Goal: Information Seeking & Learning: Learn about a topic

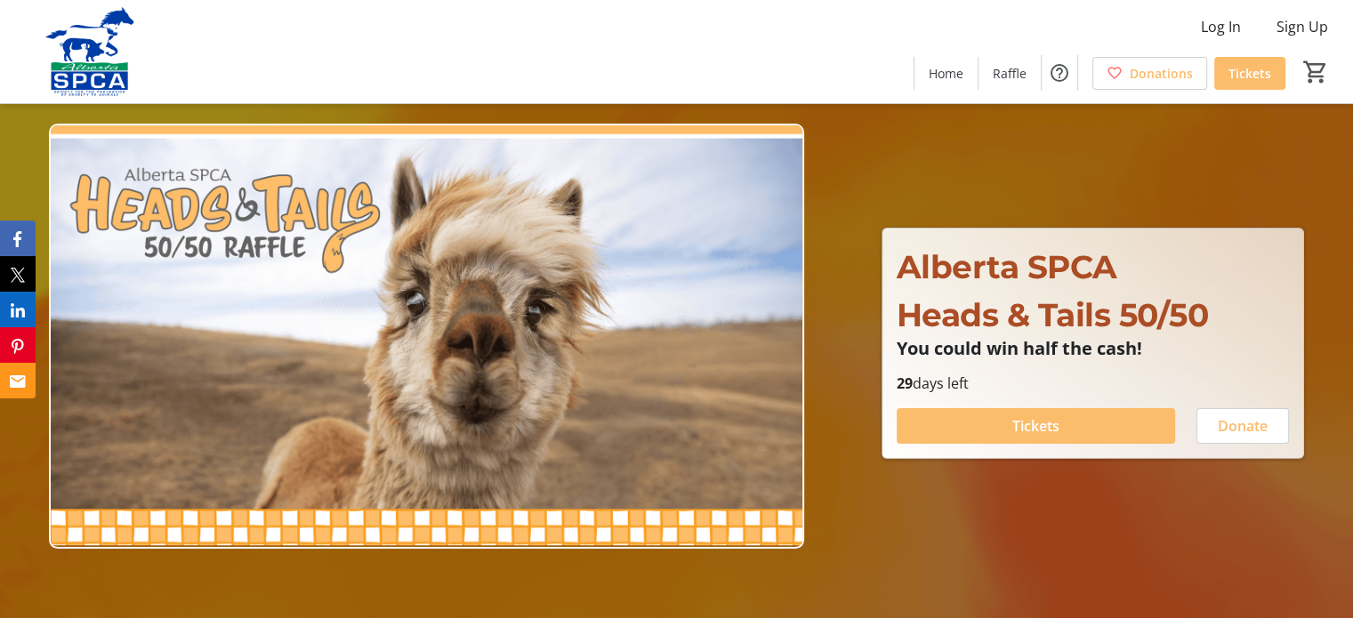
click at [551, 405] on img at bounding box center [426, 336] width 755 height 425
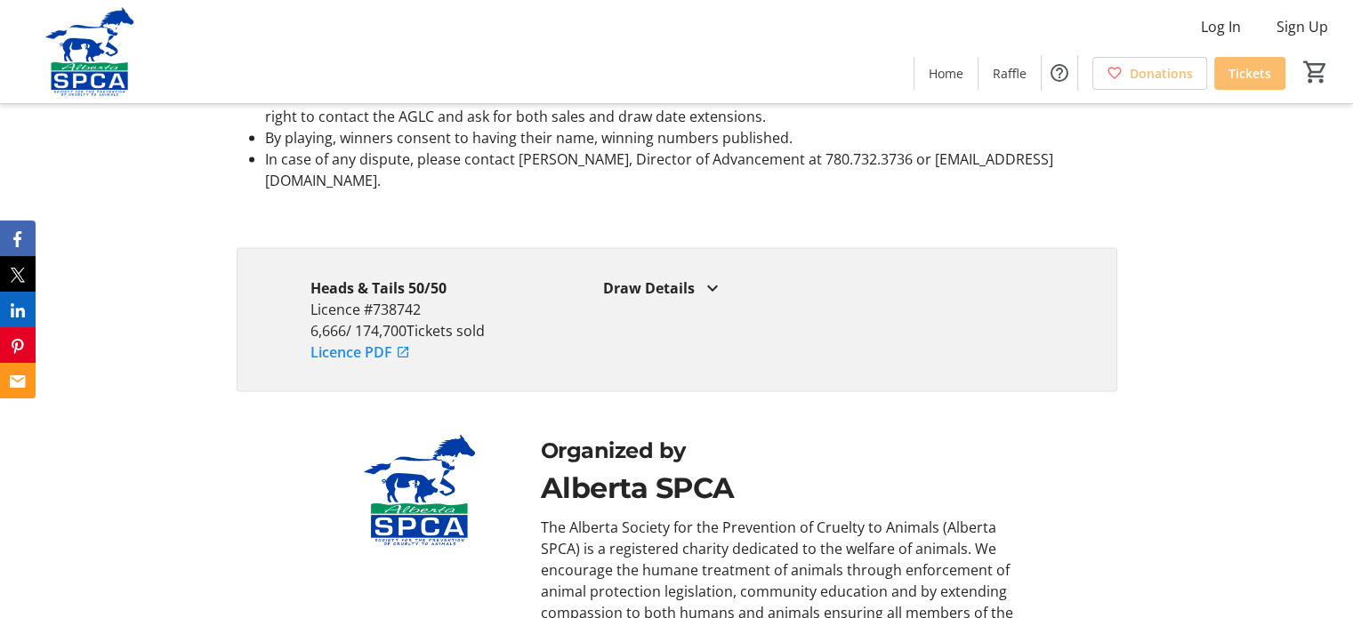
scroll to position [3291, 0]
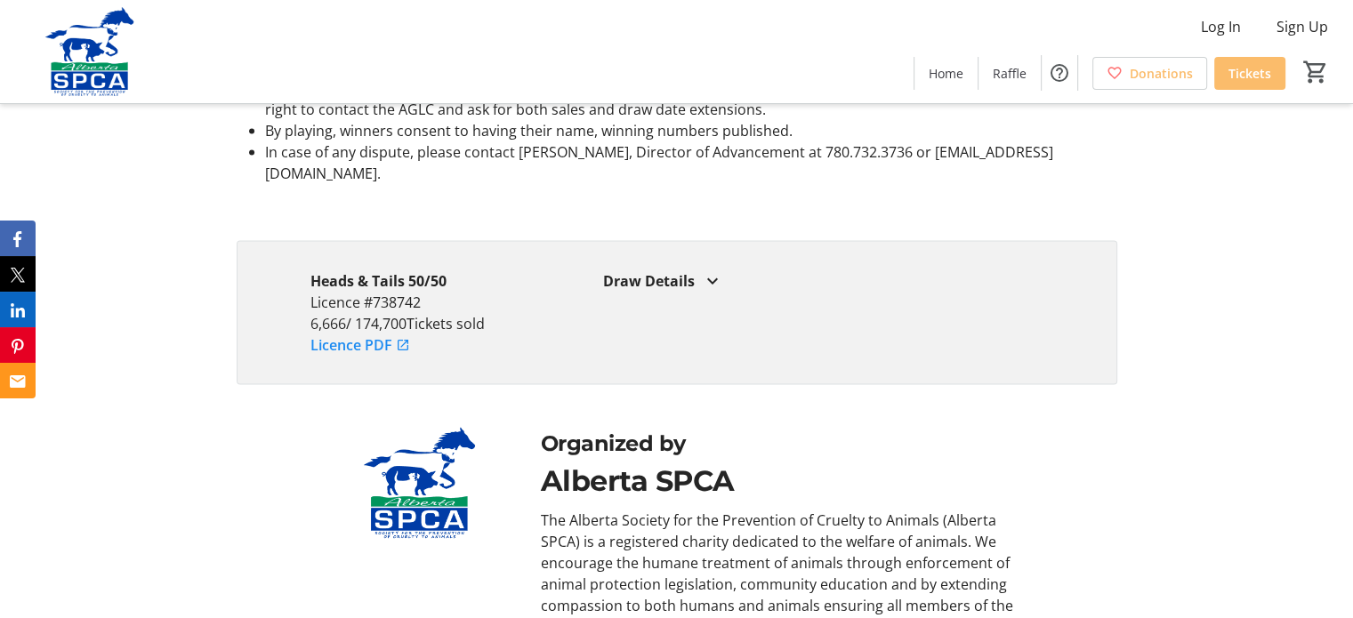
click at [659, 270] on div "Draw Details" at bounding box center [822, 280] width 439 height 21
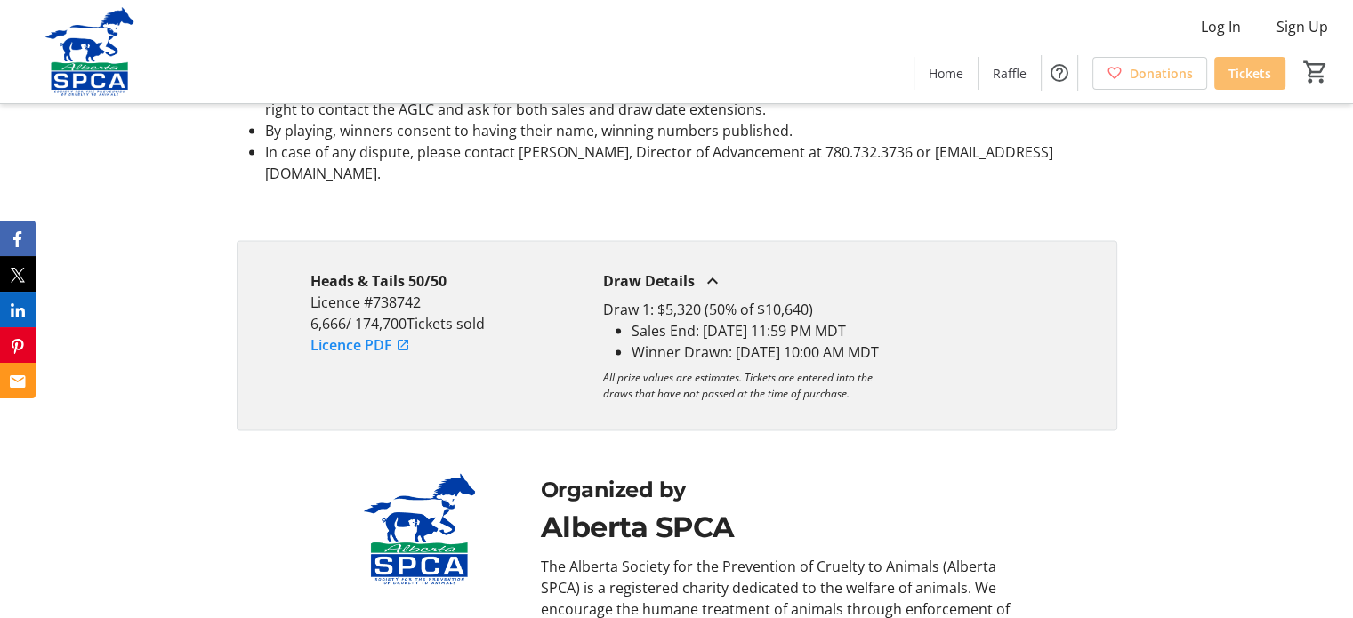
click at [666, 270] on div "Draw Details" at bounding box center [822, 280] width 439 height 21
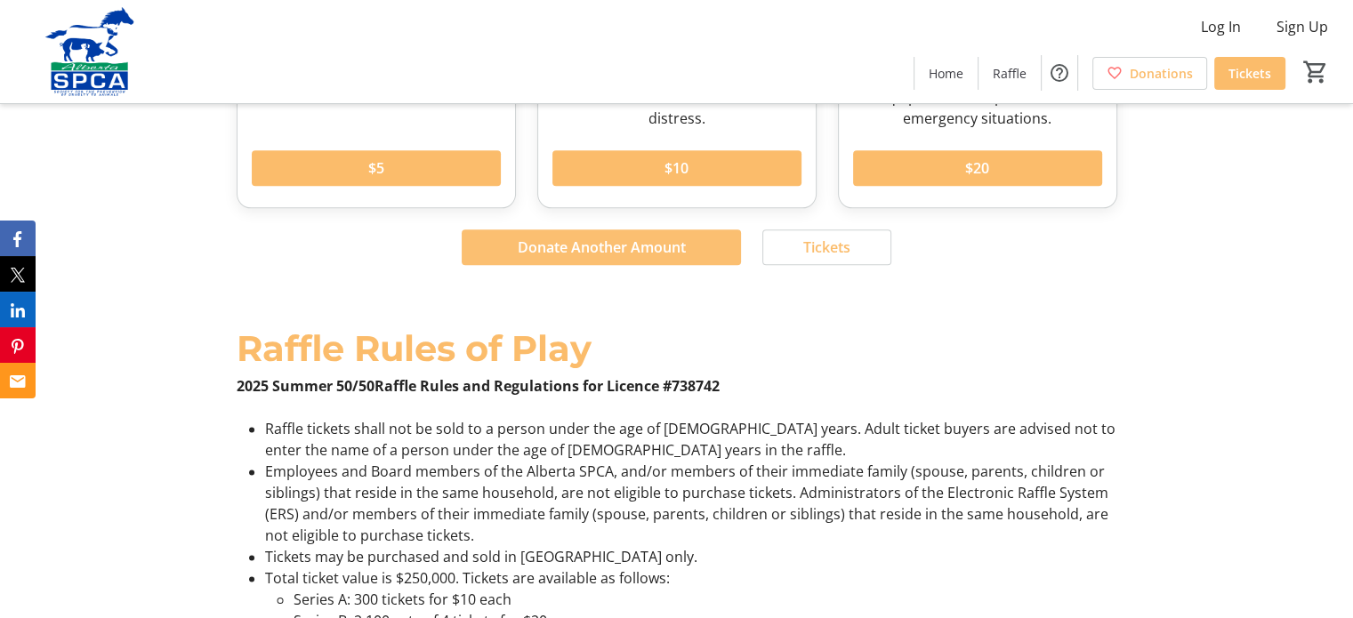
scroll to position [2244, 0]
